Goal: Find specific page/section: Find specific page/section

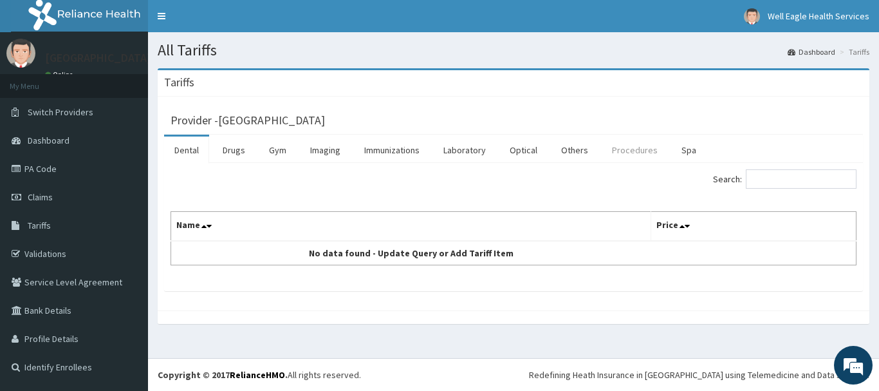
click at [625, 149] on link "Procedures" at bounding box center [635, 149] width 66 height 27
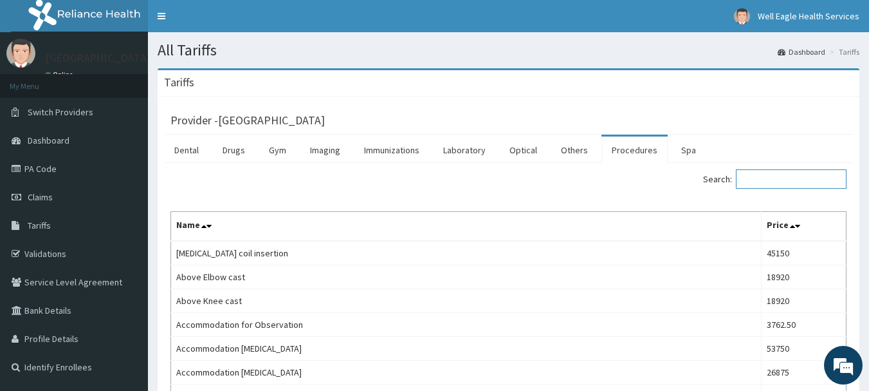
click at [777, 176] on input "Search:" at bounding box center [791, 178] width 111 height 19
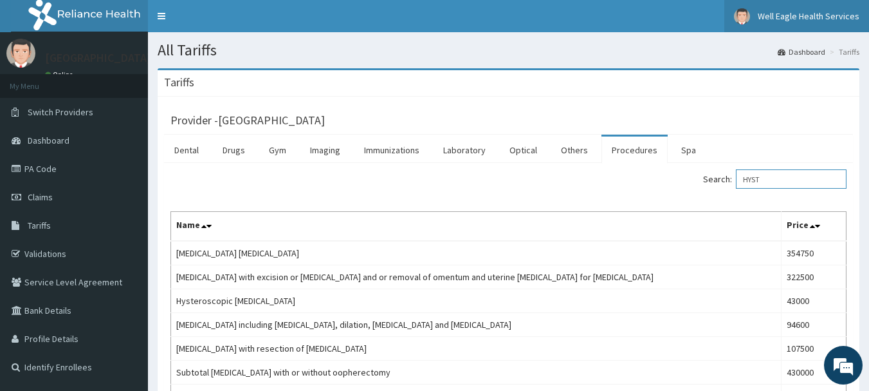
type input "HYST"
click at [794, 16] on span "Well Eagle Health Services" at bounding box center [809, 16] width 102 height 12
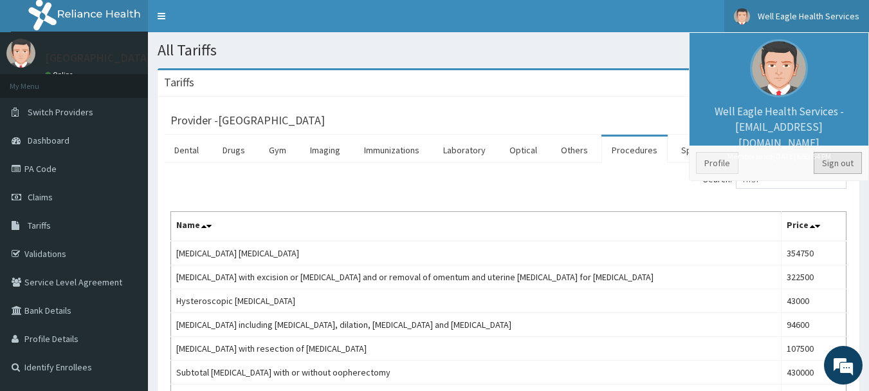
click at [839, 160] on link "Sign out" at bounding box center [838, 163] width 48 height 22
